Goal: Information Seeking & Learning: Understand process/instructions

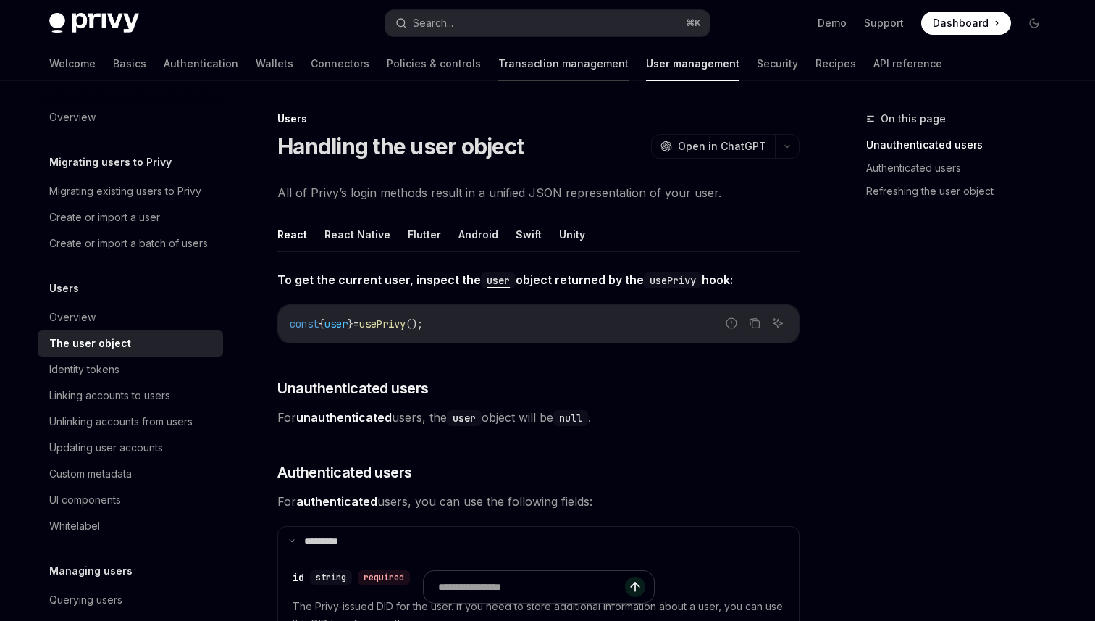
click at [525, 51] on link "Transaction management" at bounding box center [563, 63] width 130 height 35
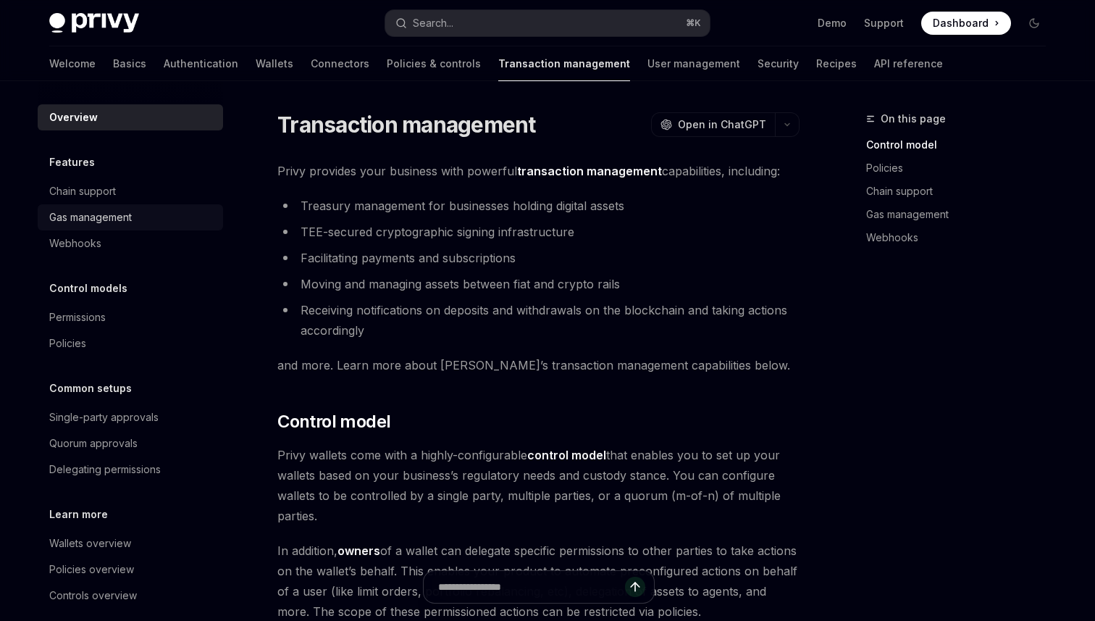
click at [132, 209] on div "Gas management" at bounding box center [90, 217] width 83 height 17
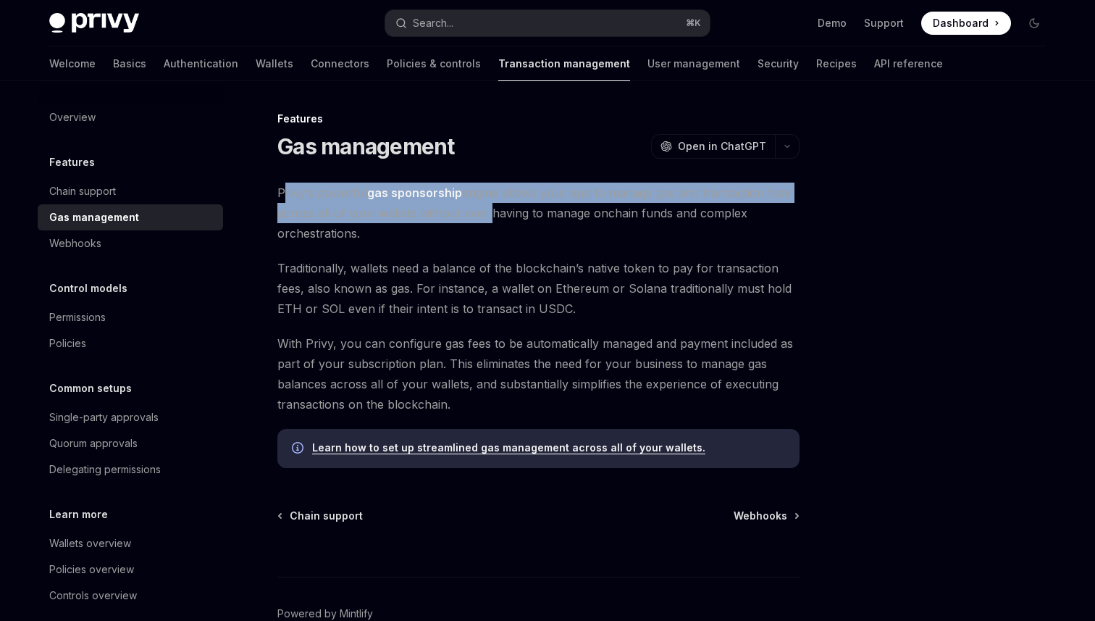
drag, startPoint x: 349, startPoint y: 146, endPoint x: 500, endPoint y: 158, distance: 151.8
click at [500, 182] on span "Privy’s powerful gas sponsorship engine allows your app to manage gas and trans…" at bounding box center [538, 212] width 522 height 61
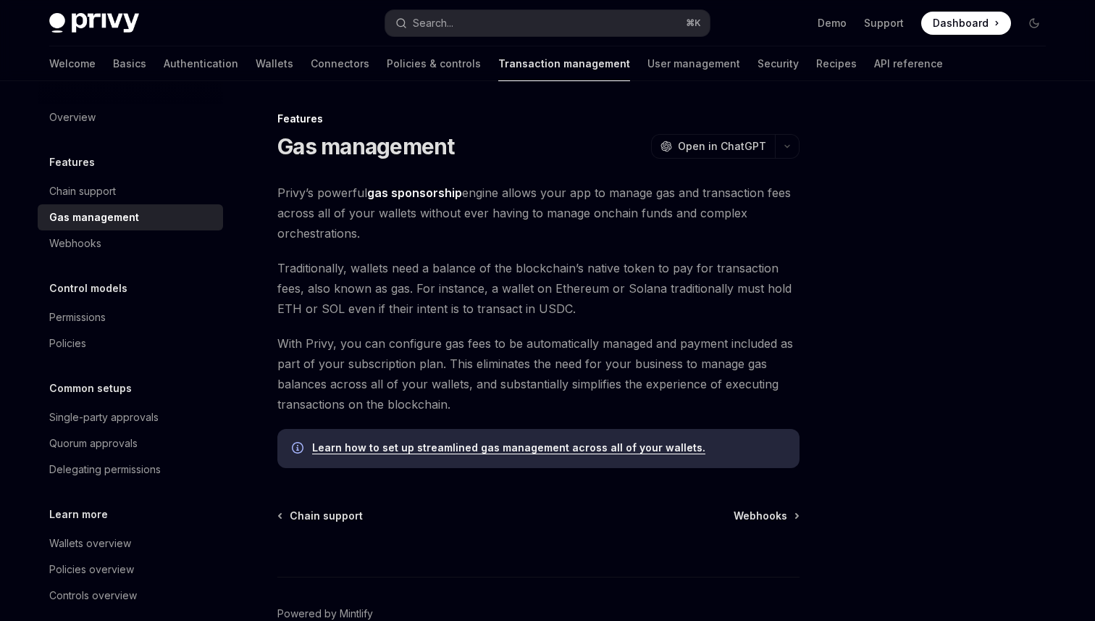
drag, startPoint x: 563, startPoint y: 147, endPoint x: 661, endPoint y: 172, distance: 101.0
click at [662, 182] on span "Privy’s powerful gas sponsorship engine allows your app to manage gas and trans…" at bounding box center [538, 212] width 522 height 61
click at [661, 182] on span "Privy’s powerful gas sponsorship engine allows your app to manage gas and trans…" at bounding box center [538, 212] width 522 height 61
drag, startPoint x: 565, startPoint y: 144, endPoint x: 596, endPoint y: 177, distance: 45.6
click at [596, 182] on span "Privy’s powerful gas sponsorship engine allows your app to manage gas and trans…" at bounding box center [538, 212] width 522 height 61
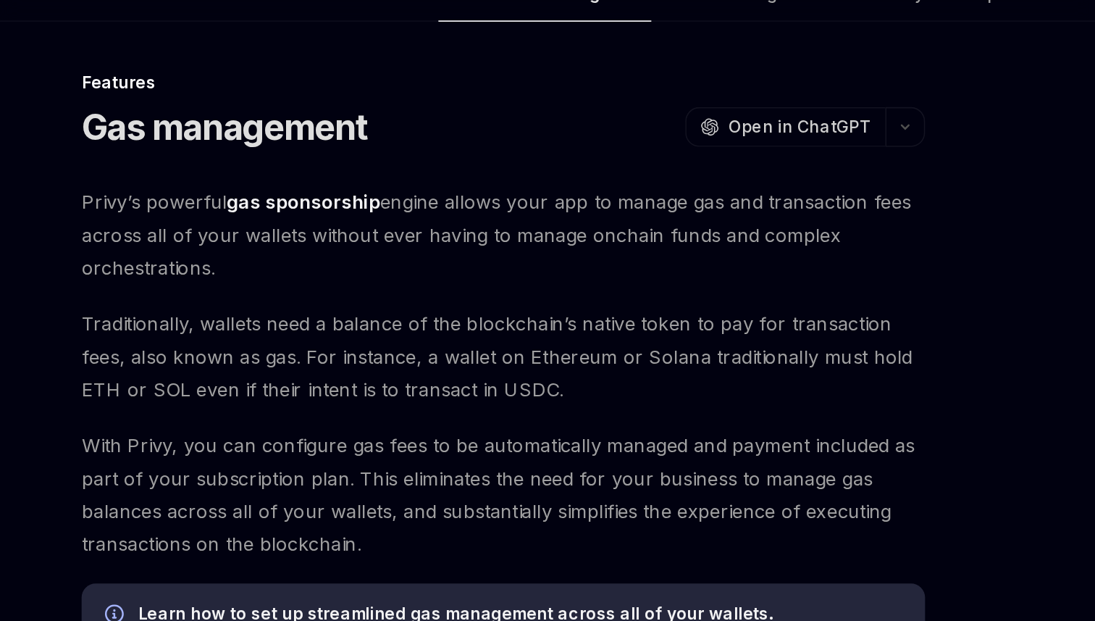
click at [586, 182] on span "Privy’s powerful gas sponsorship engine allows your app to manage gas and trans…" at bounding box center [538, 212] width 522 height 61
drag, startPoint x: 563, startPoint y: 146, endPoint x: 603, endPoint y: 176, distance: 49.1
click at [603, 182] on span "Privy’s powerful gas sponsorship engine allows your app to manage gas and trans…" at bounding box center [538, 212] width 522 height 61
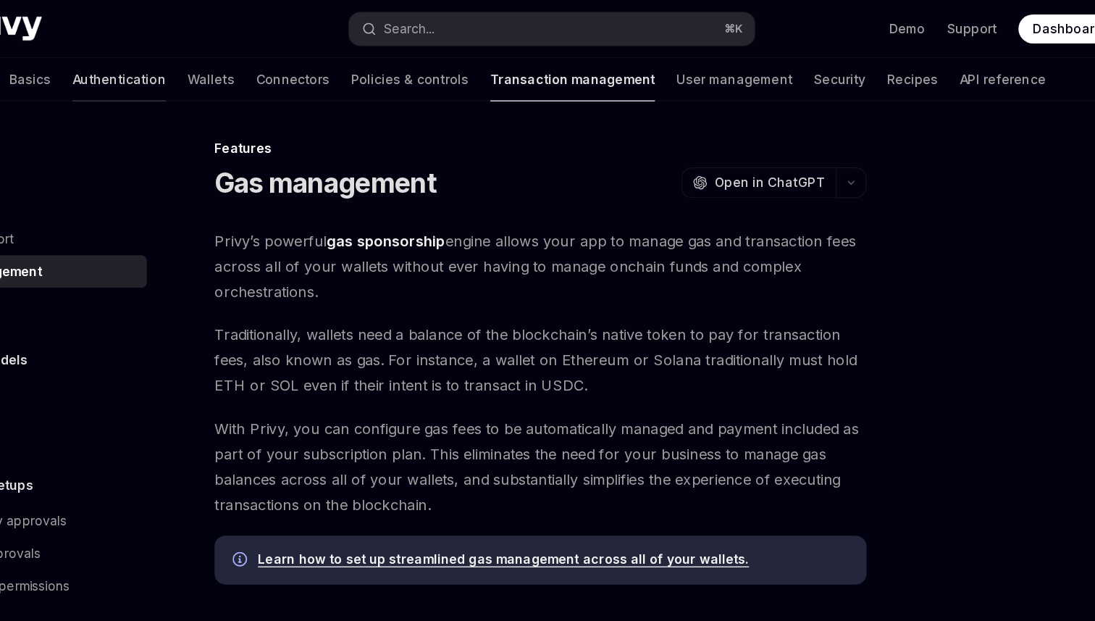
click at [238, 56] on link "Authentication" at bounding box center [201, 63] width 75 height 35
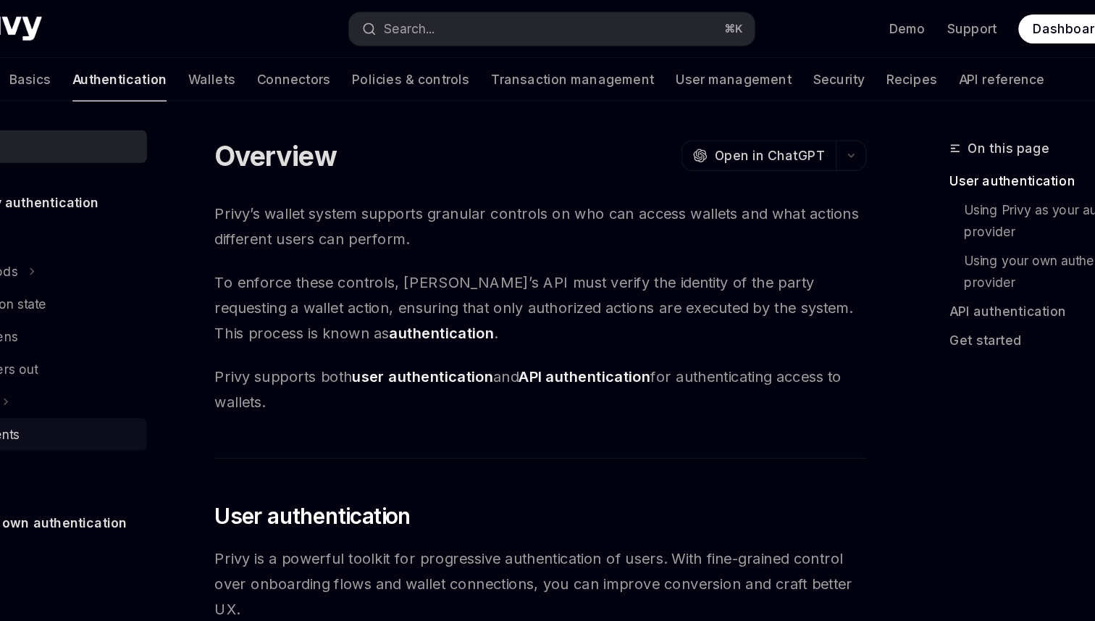
click at [121, 339] on div "UI components" at bounding box center [85, 347] width 72 height 17
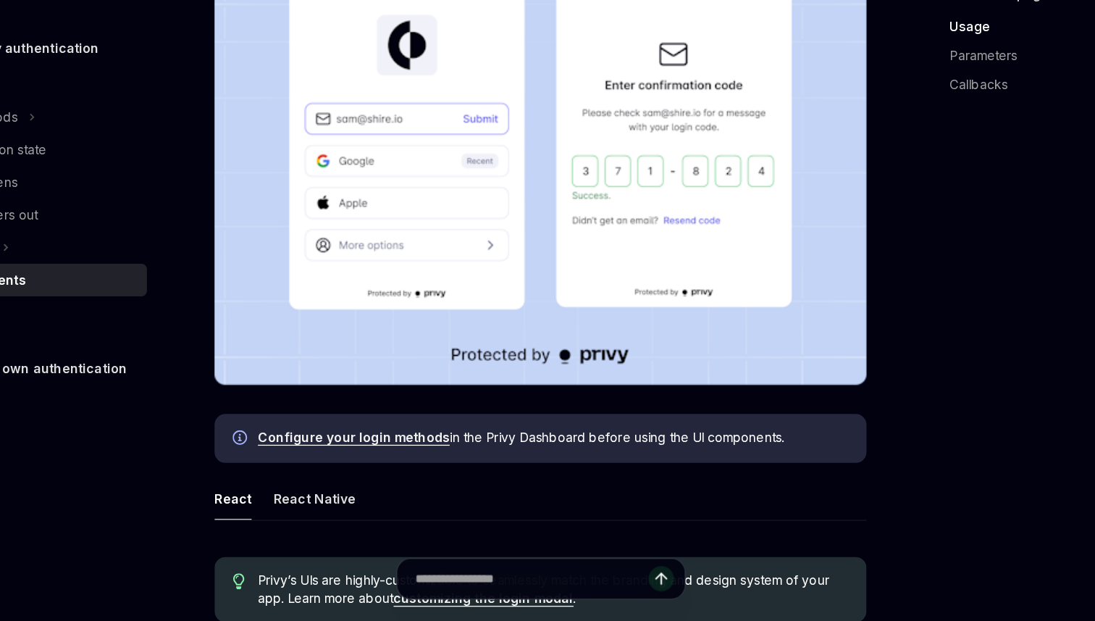
scroll to position [312, 0]
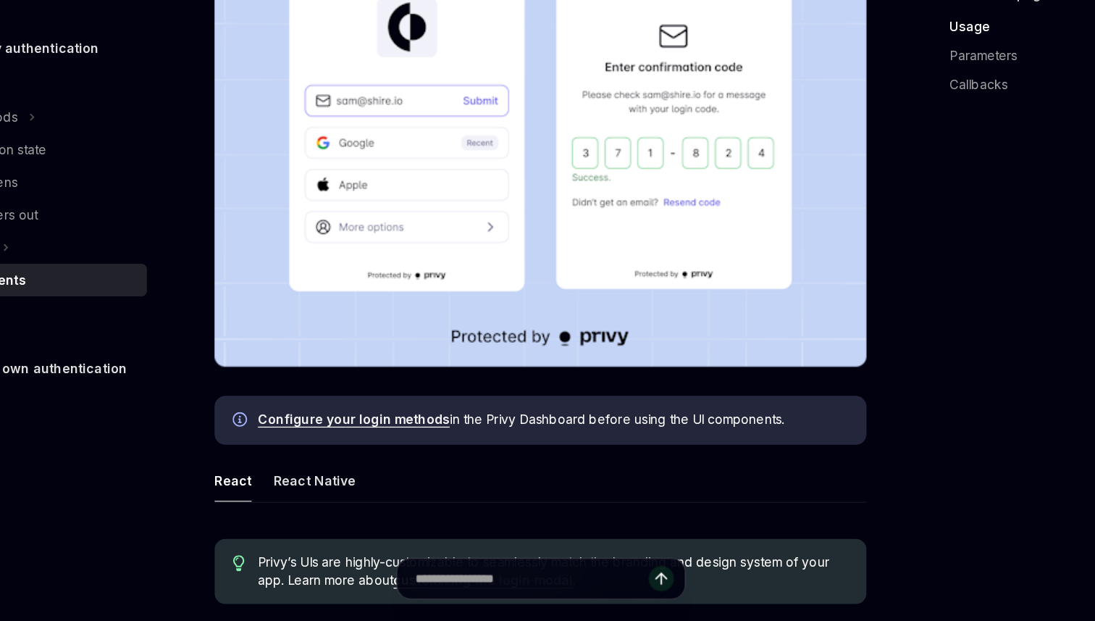
click at [503, 582] on link "customizing the login modal" at bounding box center [493, 588] width 144 height 13
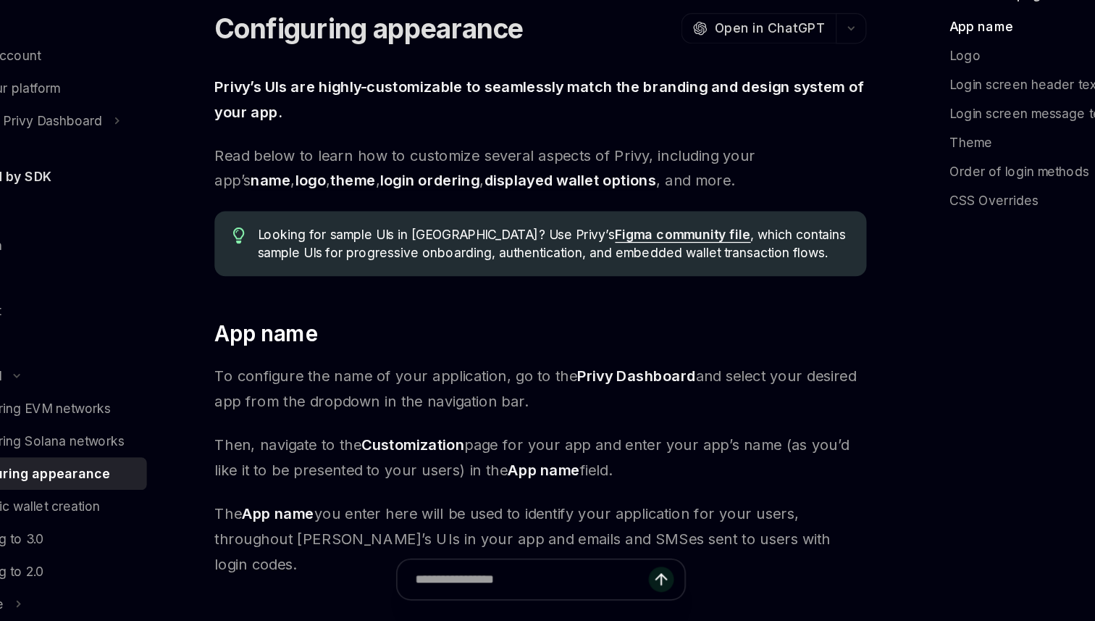
drag, startPoint x: 345, startPoint y: 318, endPoint x: 545, endPoint y: 331, distance: 200.3
click at [545, 414] on span "To configure the name of your application, go to the Privy Dashboard and select…" at bounding box center [538, 434] width 522 height 41
drag, startPoint x: 340, startPoint y: 319, endPoint x: 529, endPoint y: 338, distance: 189.9
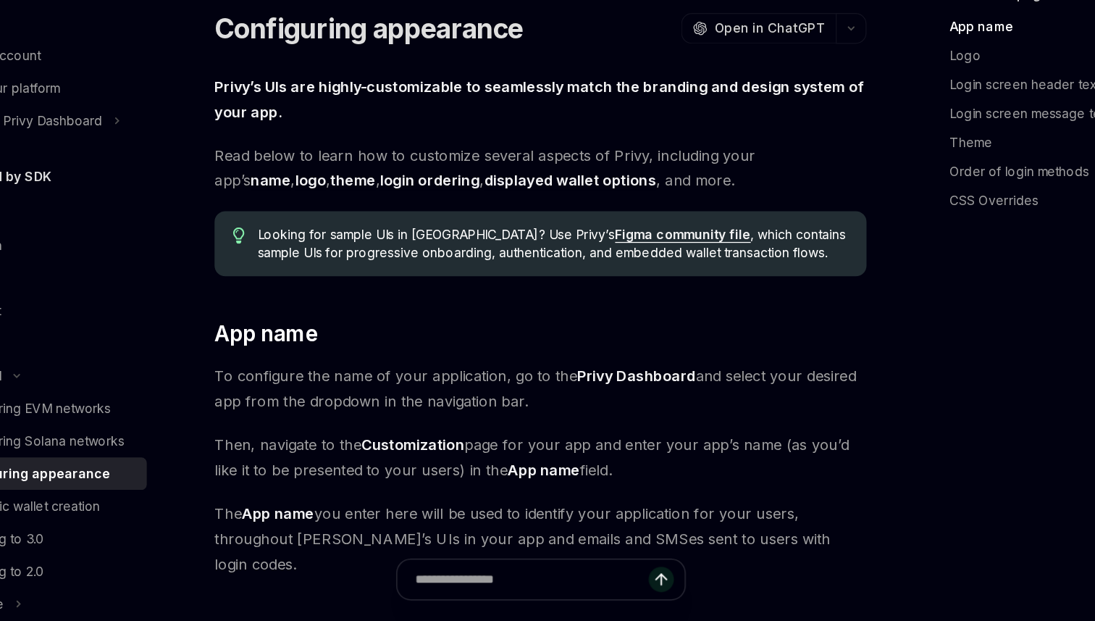
click at [370, 414] on span "To configure the name of your application, go to the Privy Dashboard and select…" at bounding box center [538, 434] width 522 height 41
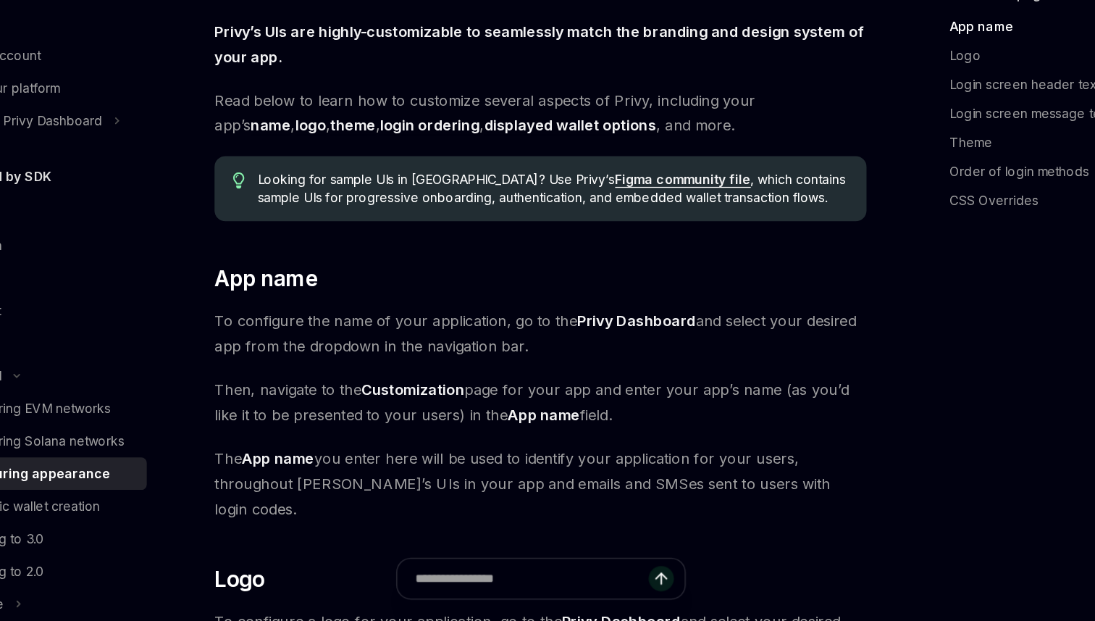
scroll to position [45, 0]
drag, startPoint x: 345, startPoint y: 316, endPoint x: 605, endPoint y: 326, distance: 260.2
click at [605, 424] on span "Then, navigate to the Customization page for your app and enter your app’s name…" at bounding box center [538, 444] width 522 height 41
drag, startPoint x: 511, startPoint y: 320, endPoint x: 658, endPoint y: 330, distance: 147.4
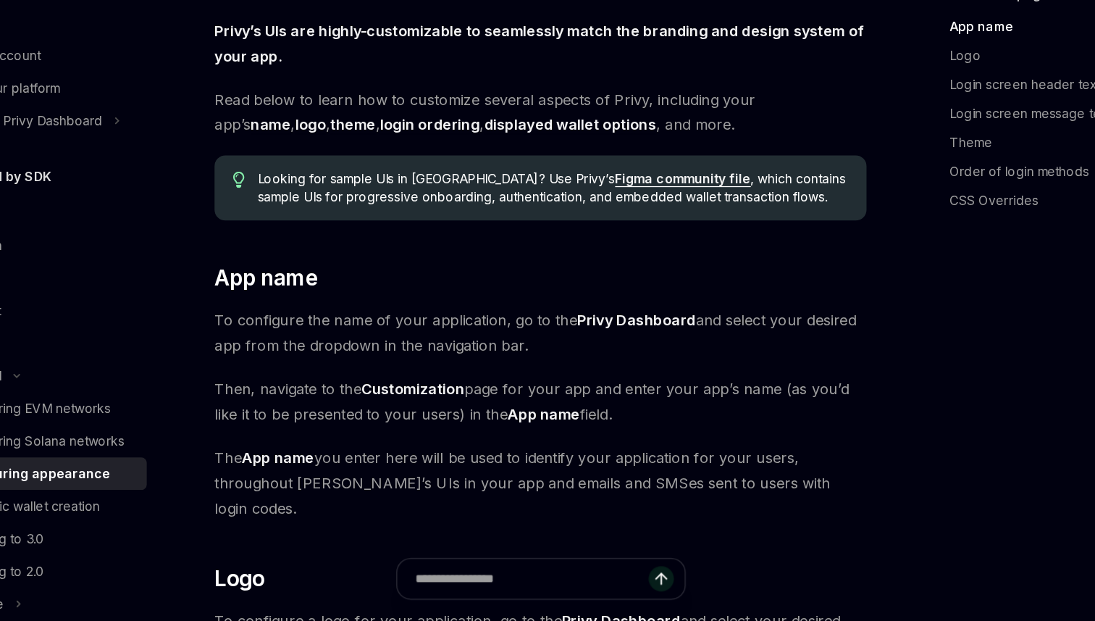
click at [658, 424] on span "Then, navigate to the Customization page for your app and enter your app’s name…" at bounding box center [538, 444] width 522 height 41
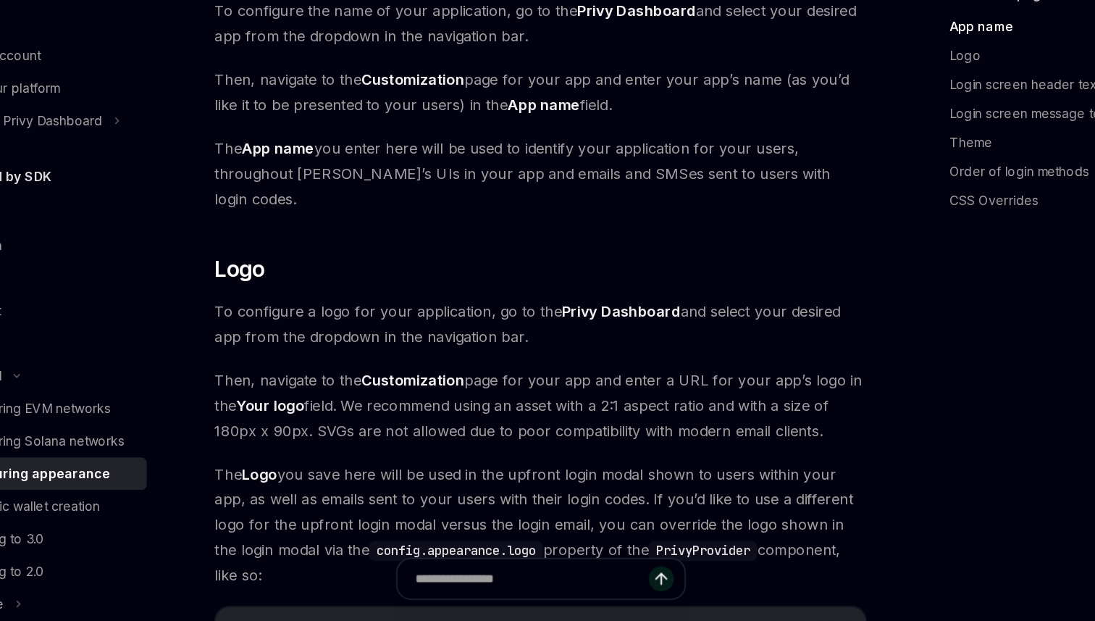
scroll to position [301, 0]
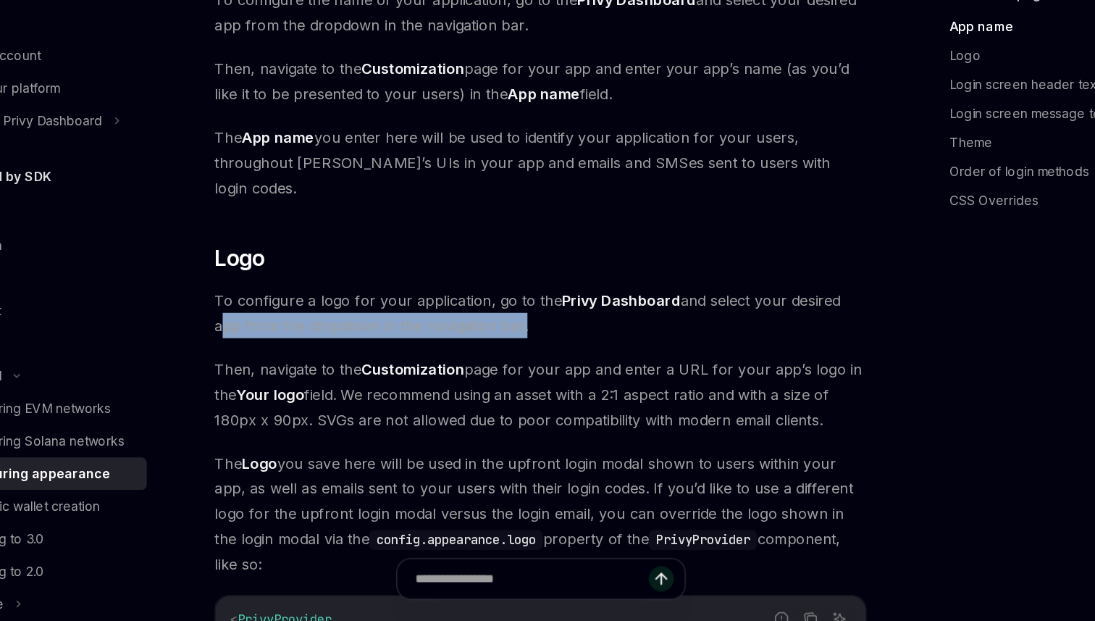
drag, startPoint x: 343, startPoint y: 198, endPoint x: 528, endPoint y: 204, distance: 185.5
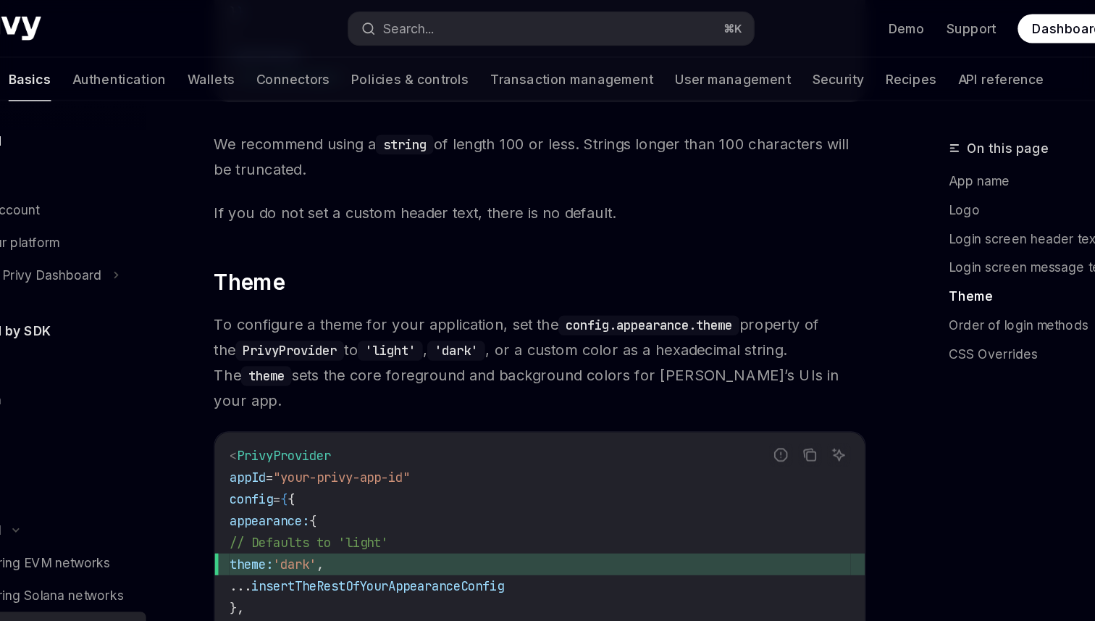
scroll to position [1973, 0]
drag, startPoint x: 358, startPoint y: 205, endPoint x: 548, endPoint y: 235, distance: 192.0
drag, startPoint x: 463, startPoint y: 222, endPoint x: 491, endPoint y: 244, distance: 36.1
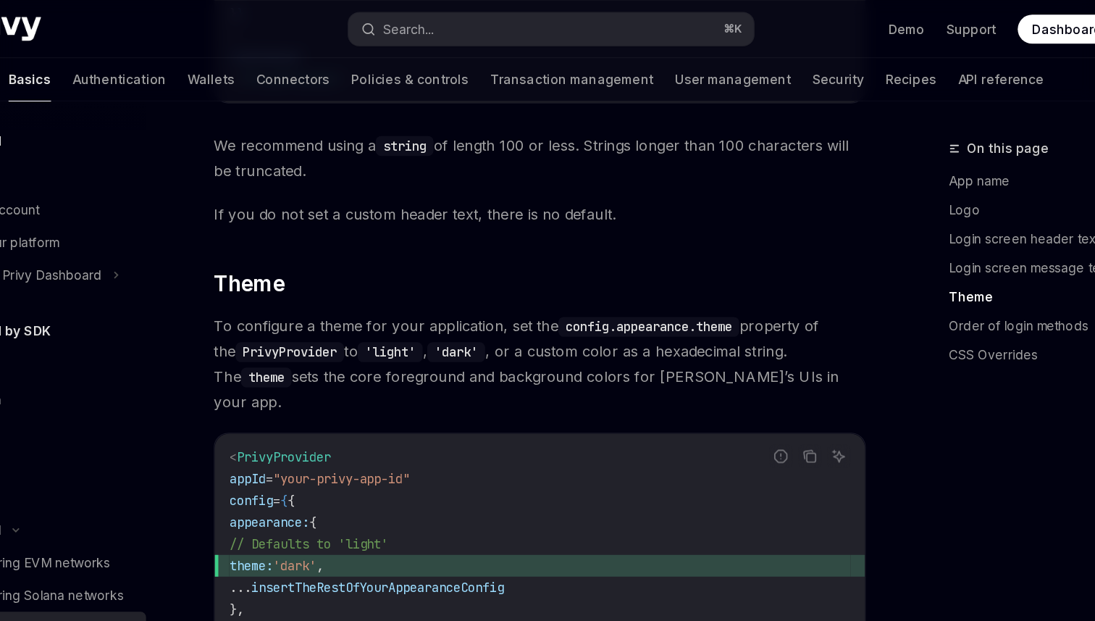
click at [491, 244] on div "Privy’s UIs are highly-customizable to seamlessly match the branding and design…" at bounding box center [538, 191] width 522 height 3963
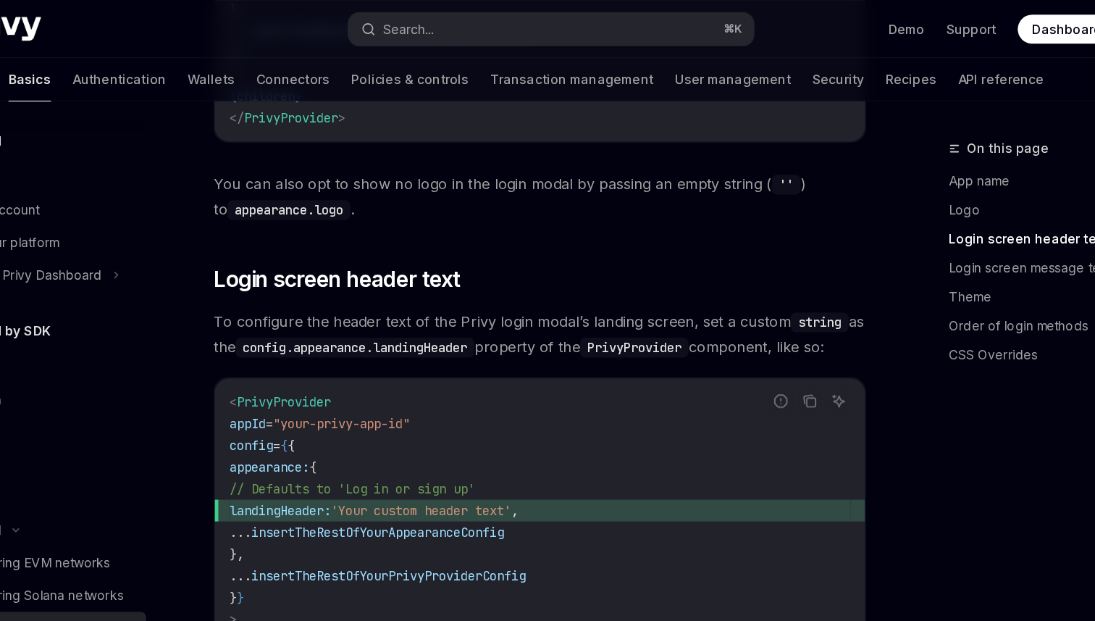
scroll to position [1033, 0]
click at [239, 49] on link "Authentication" at bounding box center [201, 63] width 75 height 35
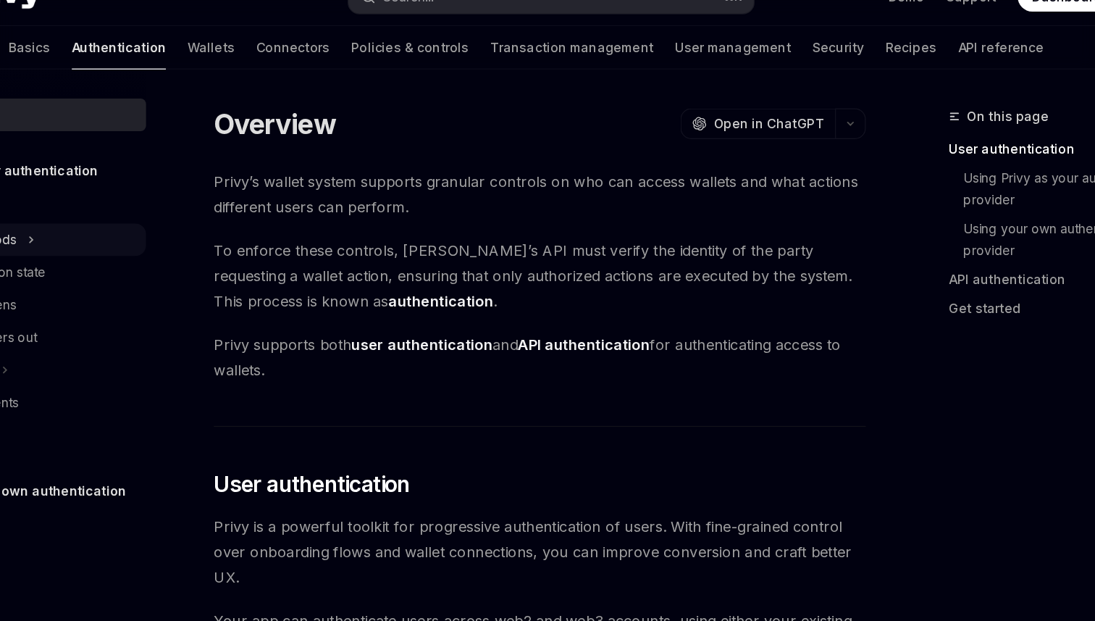
click at [223, 204] on div "Login methods" at bounding box center [130, 217] width 185 height 26
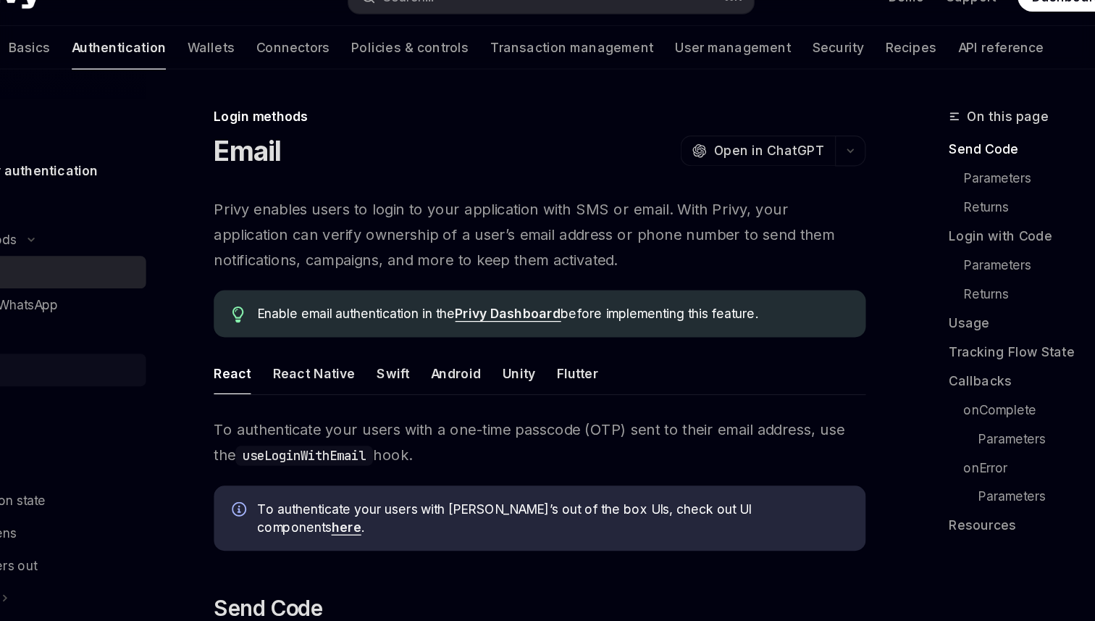
click at [214, 313] on div "Passkey" at bounding box center [136, 321] width 156 height 17
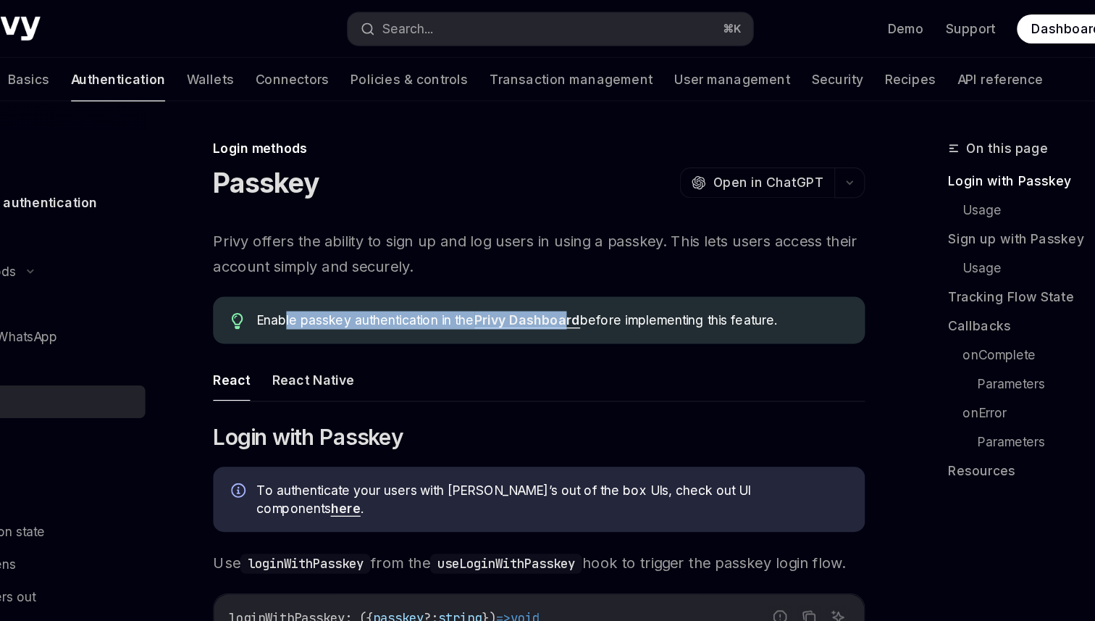
drag, startPoint x: 387, startPoint y: 190, endPoint x: 556, endPoint y: 196, distance: 168.8
click at [556, 249] on span "Enable passkey authentication in the Privy Dashboard before implementing this f…" at bounding box center [548, 256] width 473 height 14
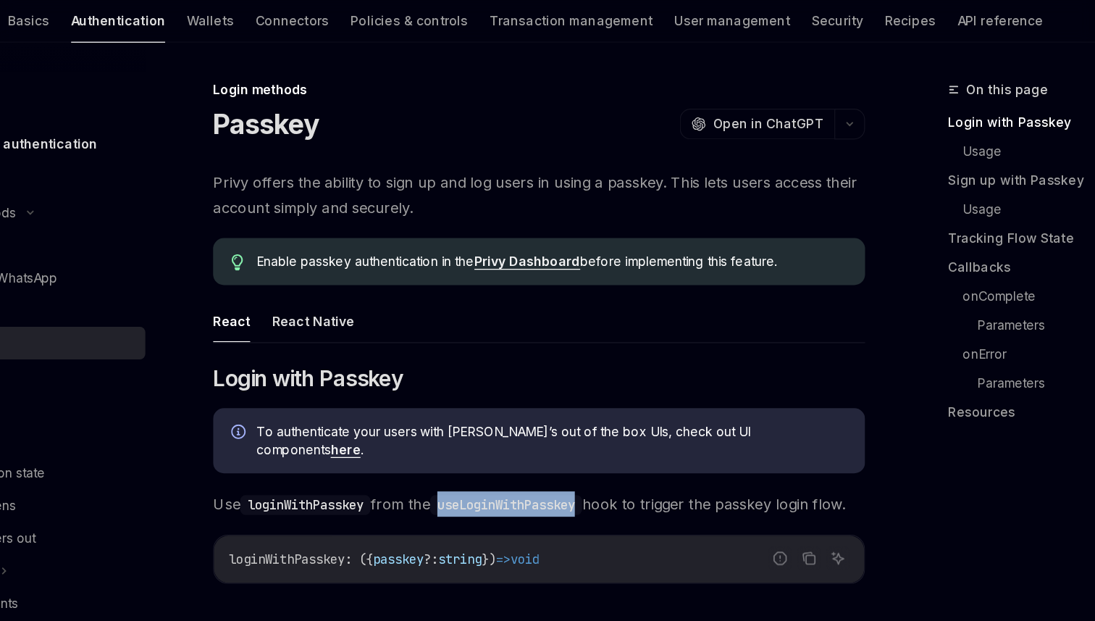
drag, startPoint x: 487, startPoint y: 330, endPoint x: 577, endPoint y: 331, distance: 90.5
click at [573, 443] on code "useLoginWithPasskey" at bounding box center [512, 451] width 122 height 16
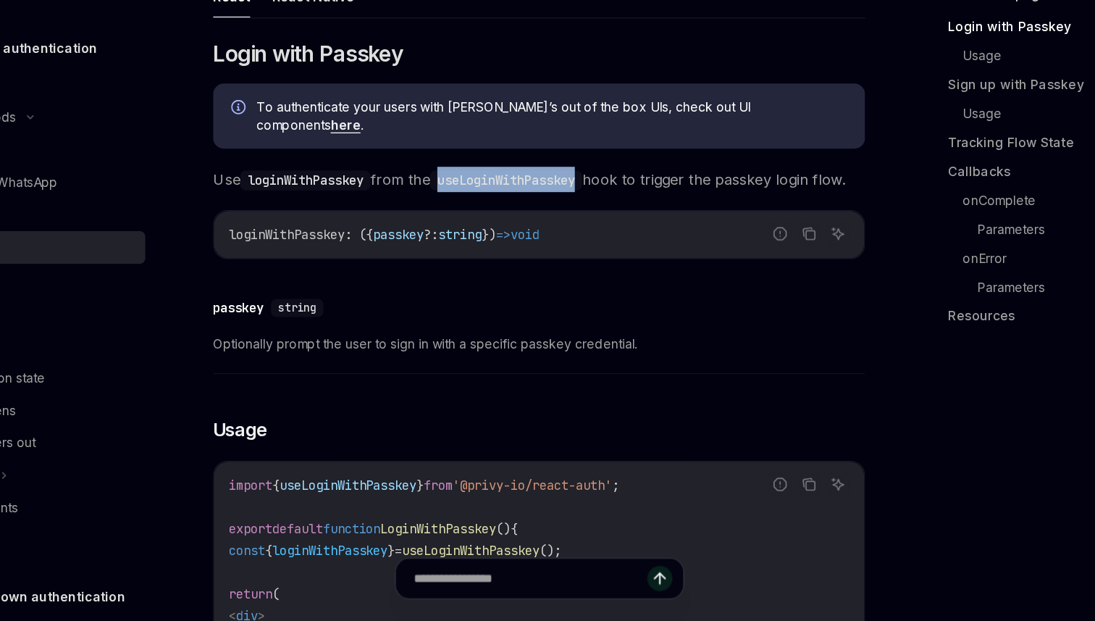
scroll to position [192, 0]
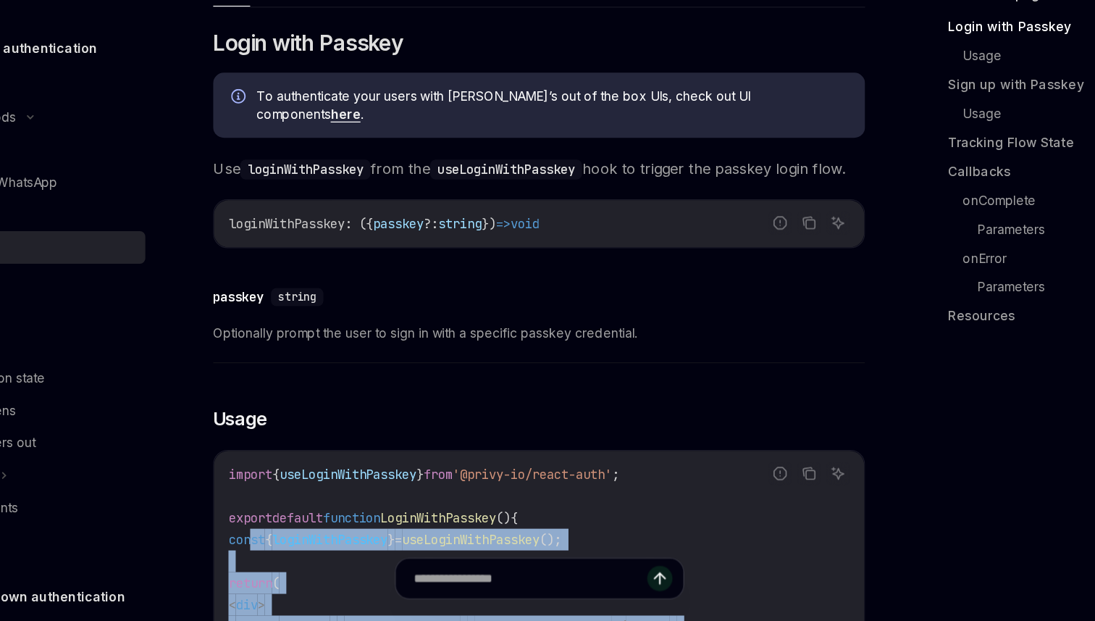
drag, startPoint x: 367, startPoint y: 375, endPoint x: 507, endPoint y: 446, distance: 156.8
click at [507, 495] on code "import { useLoginWithPasskey } from '@privy-io/react-auth' ; export default fun…" at bounding box center [539, 590] width 498 height 191
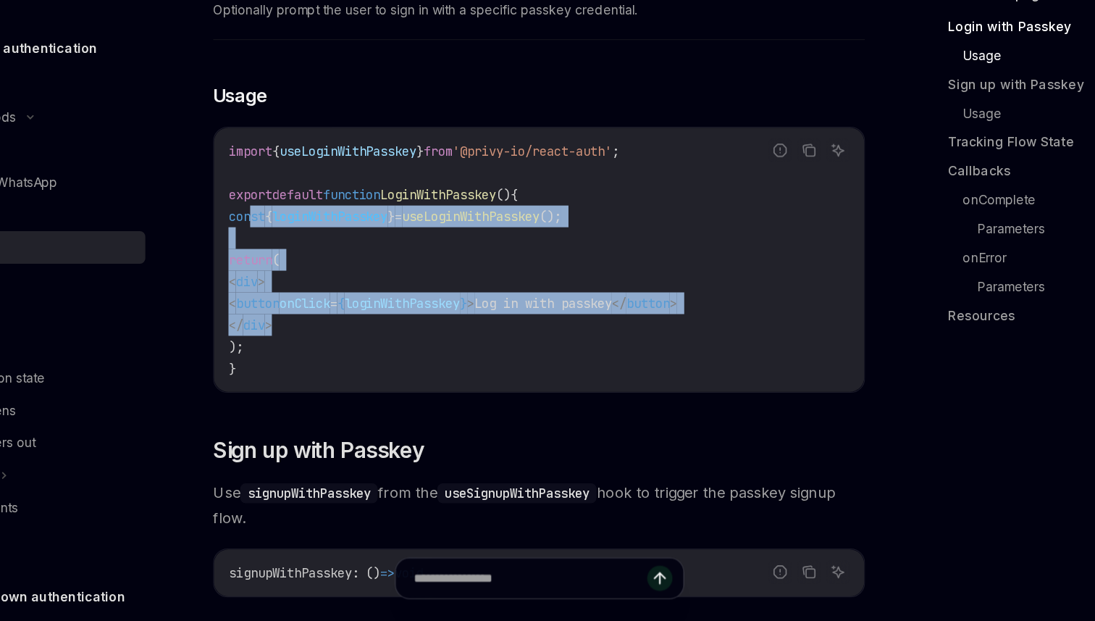
scroll to position [451, 0]
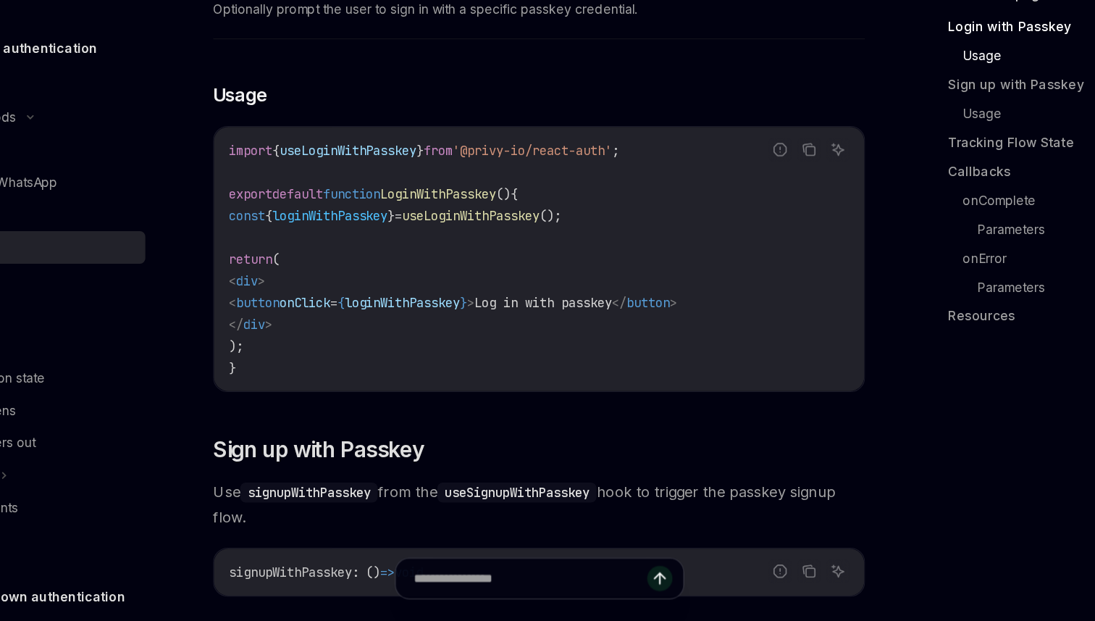
drag, startPoint x: 358, startPoint y: 409, endPoint x: 444, endPoint y: 515, distance: 135.9
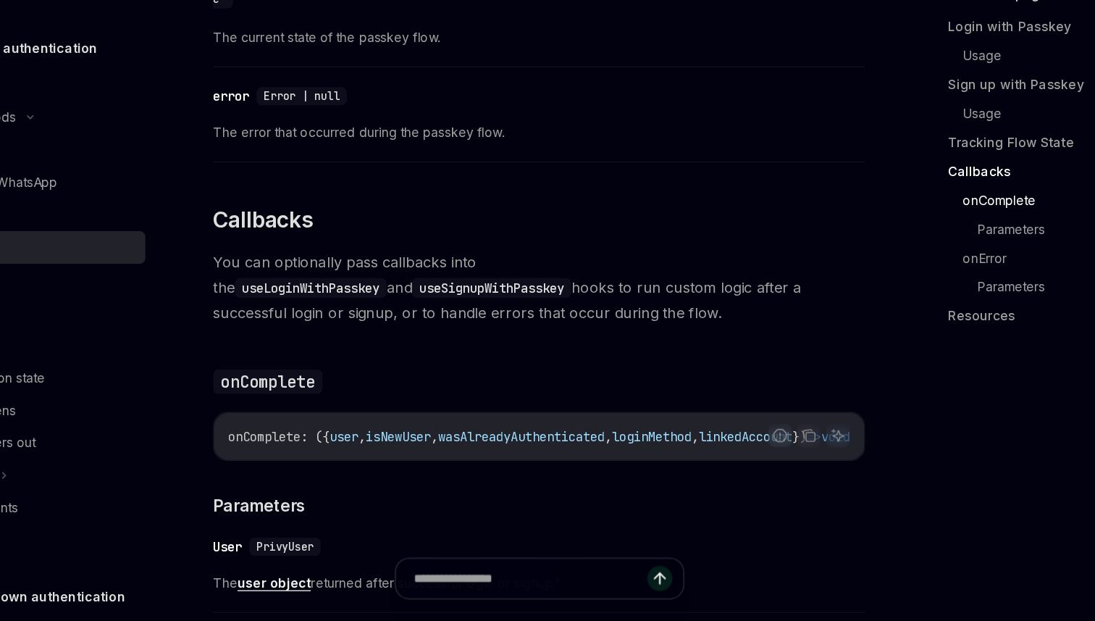
scroll to position [1618, 0]
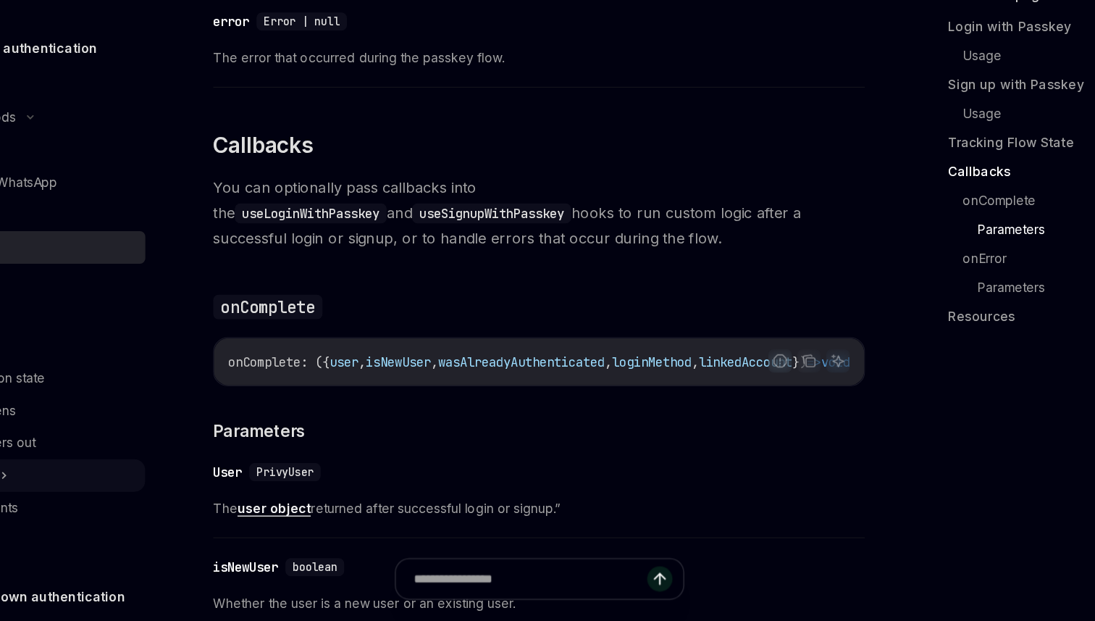
click at [223, 491] on div "Advanced" at bounding box center [130, 504] width 185 height 26
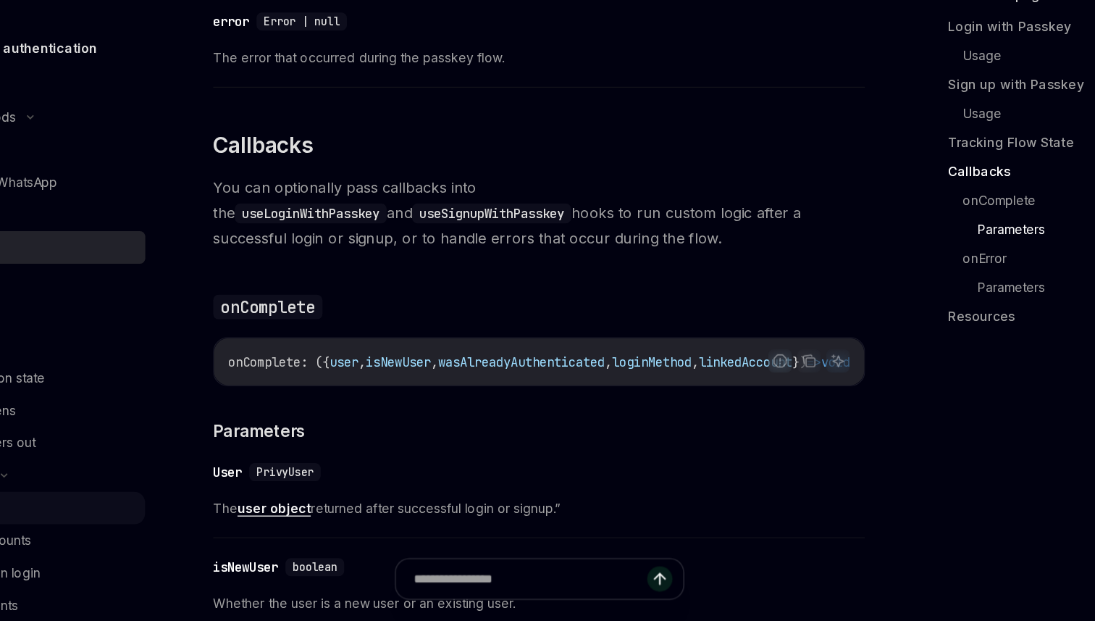
click at [219, 517] on div "MFA" at bounding box center [130, 530] width 185 height 26
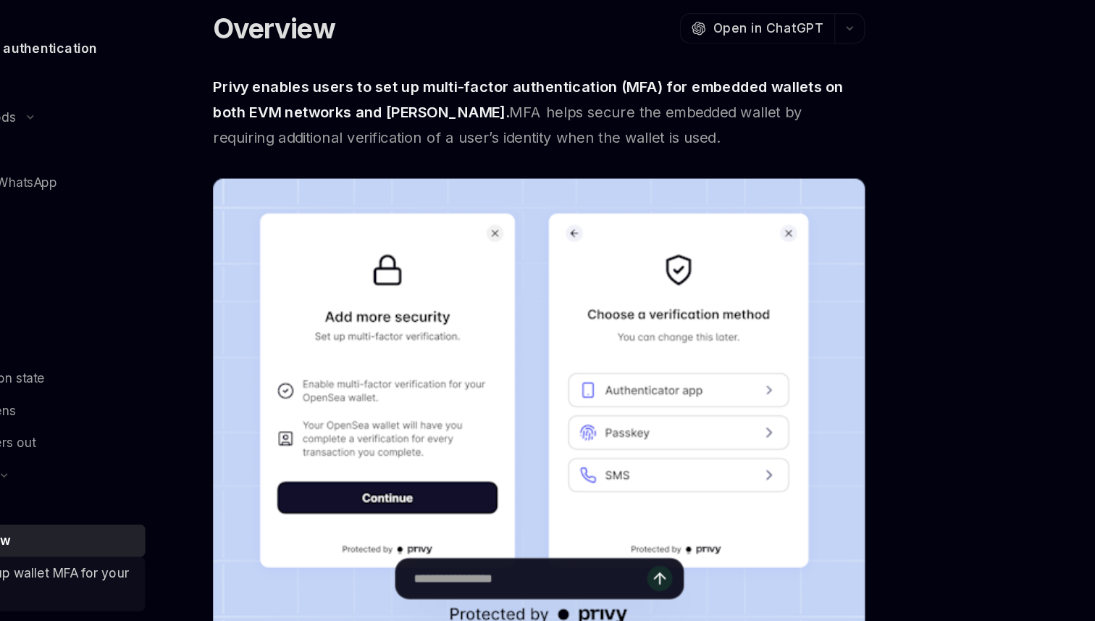
click at [223, 569] on link "Setting up wallet MFA for your app" at bounding box center [130, 590] width 185 height 43
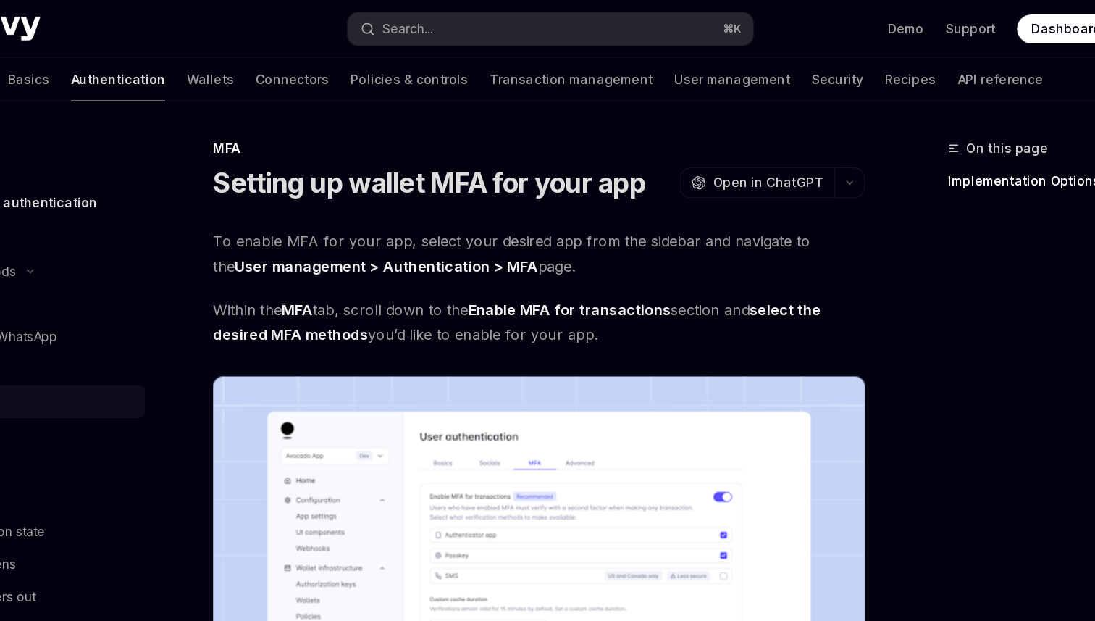
click at [223, 309] on link "Passkey" at bounding box center [130, 322] width 185 height 26
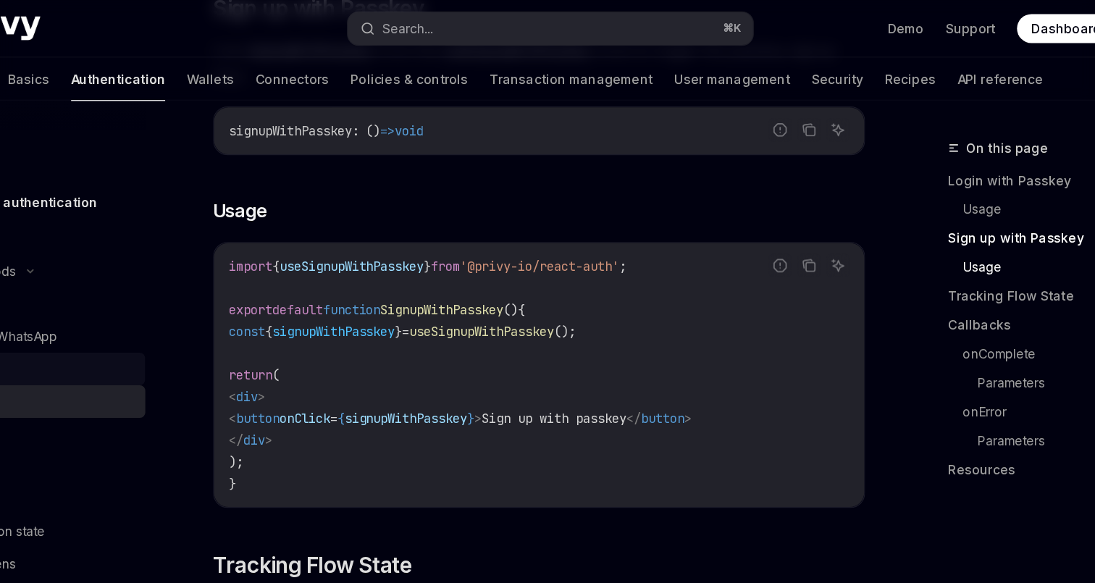
scroll to position [905, 0]
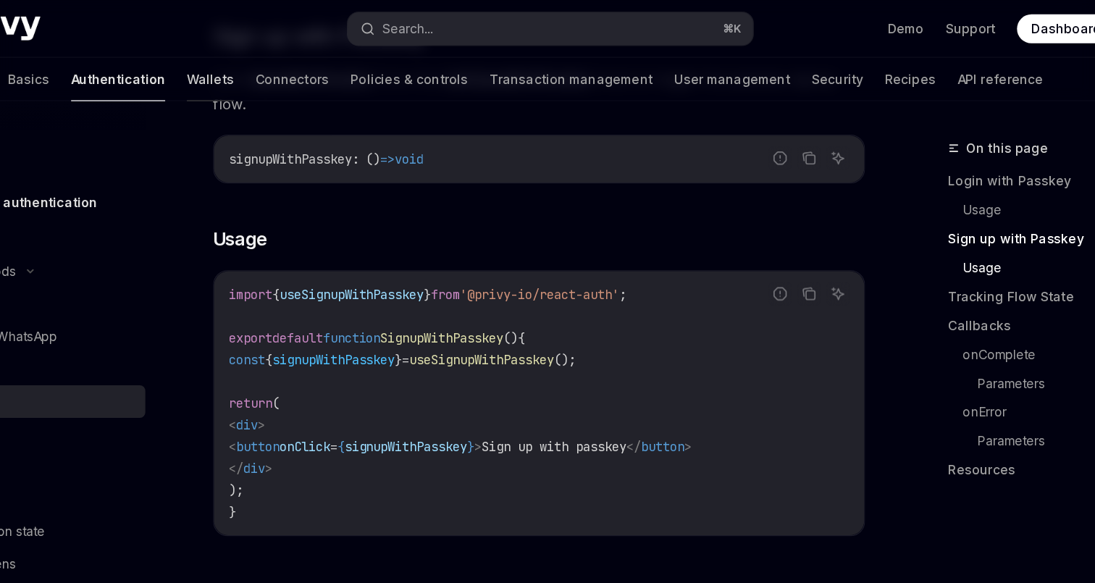
click at [294, 53] on link "Wallets" at bounding box center [275, 63] width 38 height 35
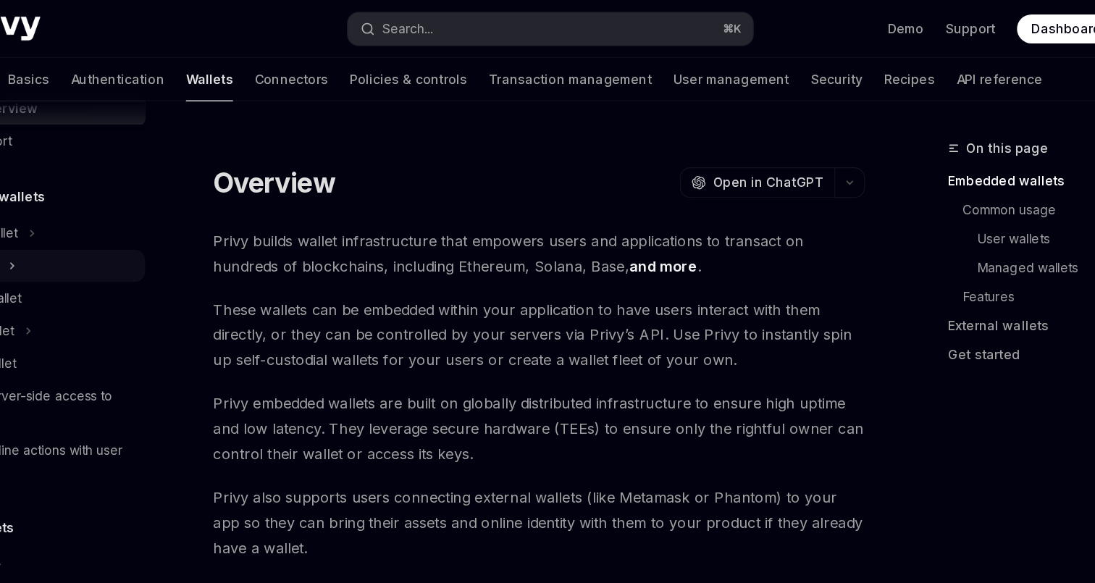
scroll to position [54, 0]
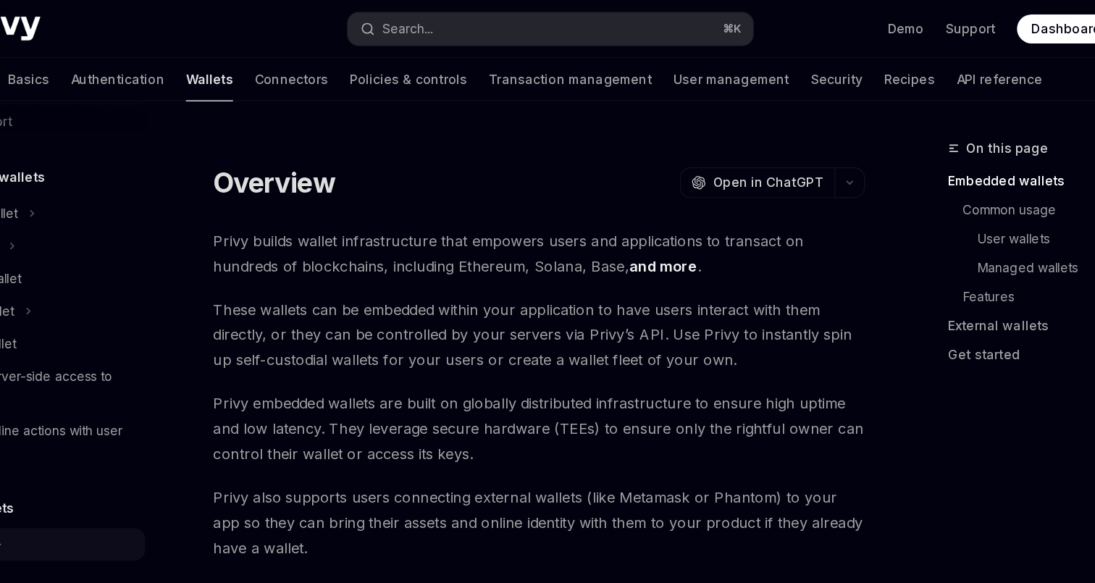
click at [212, 423] on div "Ethereum" at bounding box center [130, 436] width 185 height 26
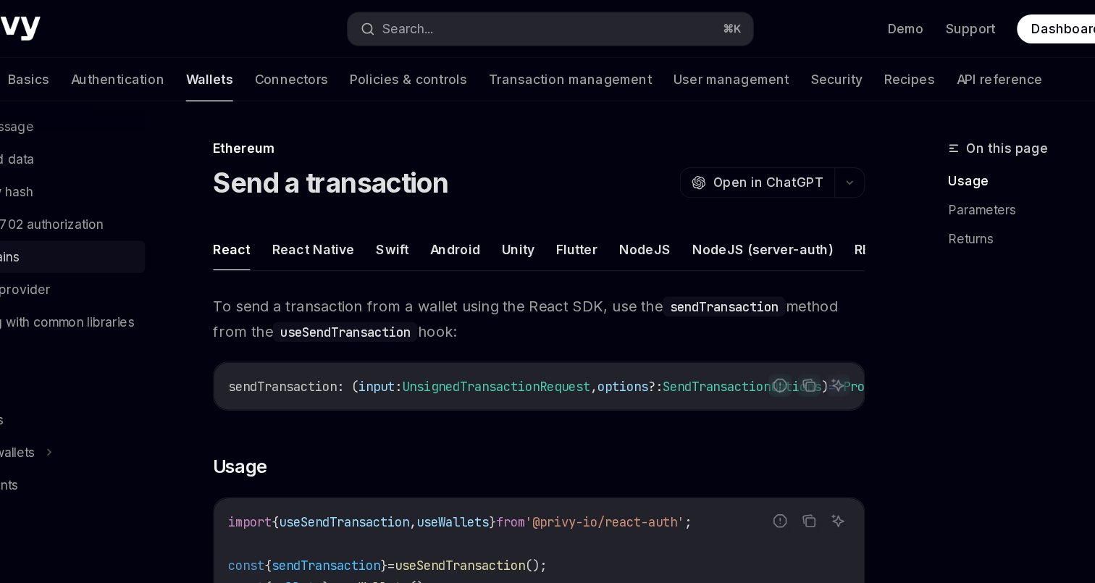
scroll to position [467, 0]
click at [487, 14] on button "Search... ⌘ K" at bounding box center [547, 23] width 324 height 26
type textarea "*"
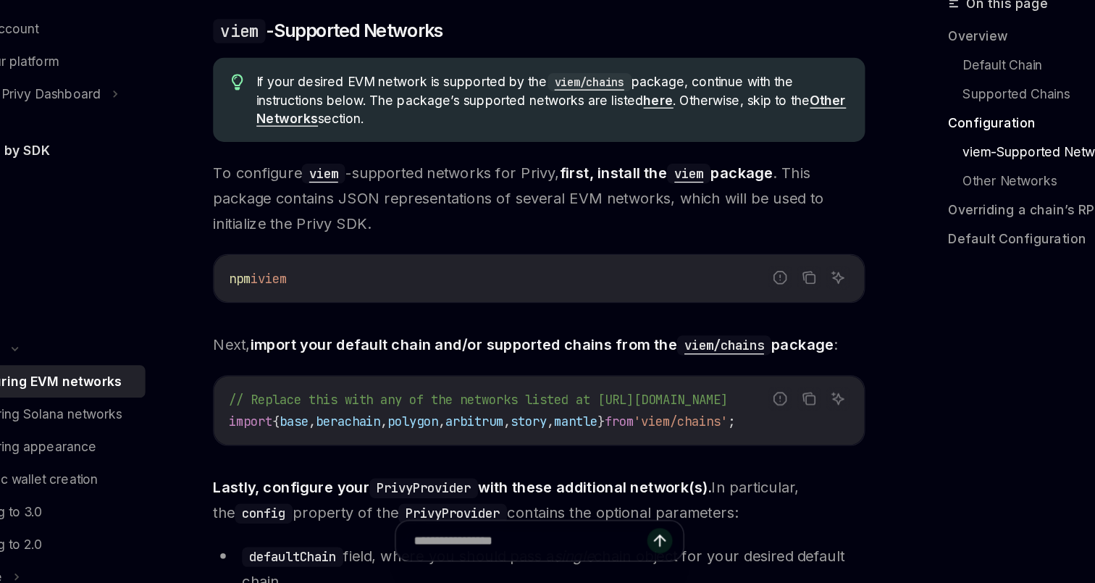
scroll to position [1587, 0]
